Goal: Task Accomplishment & Management: Use online tool/utility

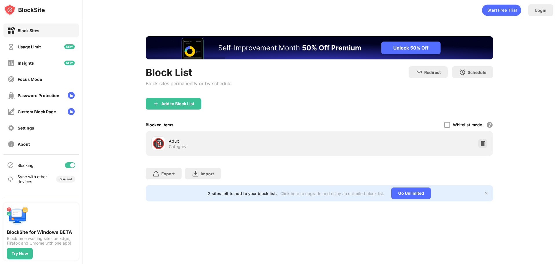
click at [193, 106] on div "Add to Block List" at bounding box center [174, 104] width 56 height 12
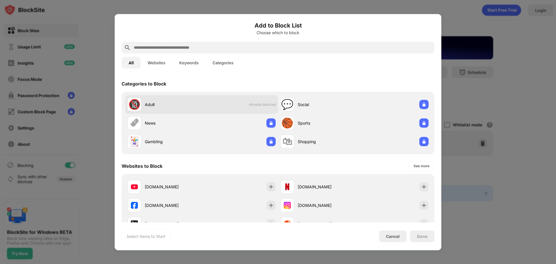
click at [195, 108] on div "🔞 Adult" at bounding box center [164, 104] width 74 height 14
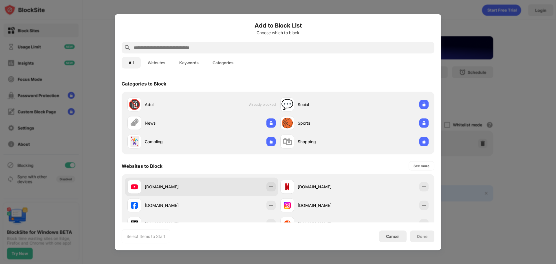
click at [193, 183] on div "youtube.com" at bounding box center [164, 187] width 74 height 14
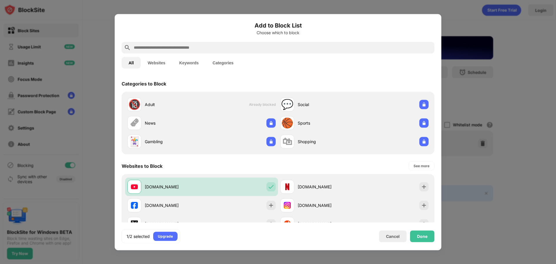
click at [421, 235] on div "Done" at bounding box center [422, 236] width 10 height 5
